Goal: Task Accomplishment & Management: Manage account settings

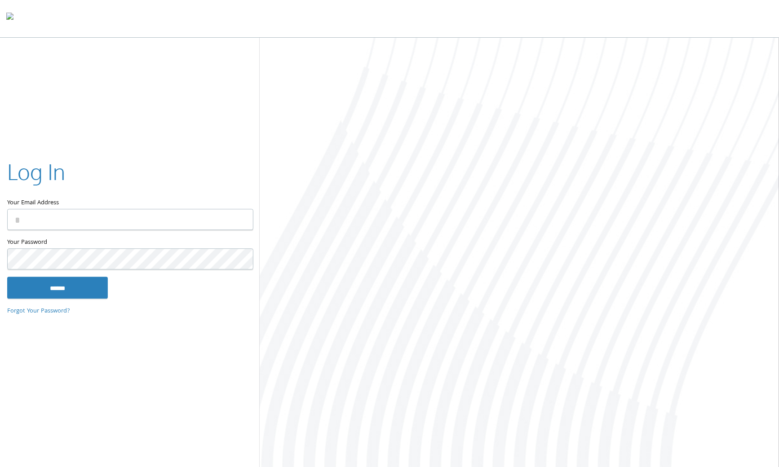
type input "**********"
click at [69, 286] on input "******" at bounding box center [57, 288] width 101 height 22
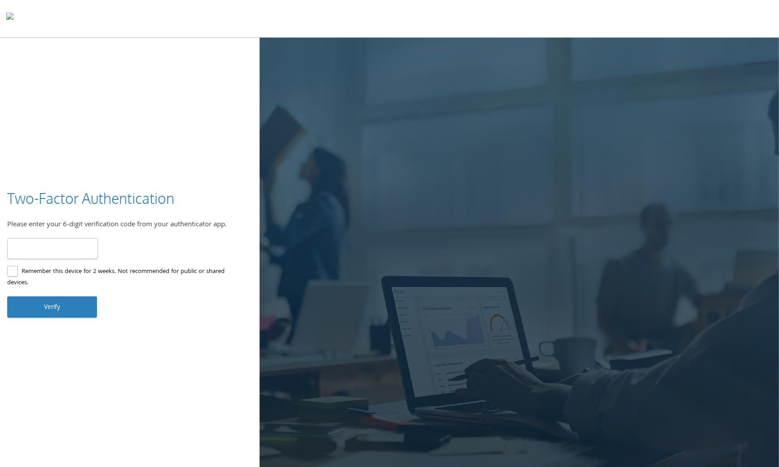
type input "******"
click at [60, 308] on button "Verify" at bounding box center [52, 307] width 90 height 22
